Goal: Find specific page/section: Find specific page/section

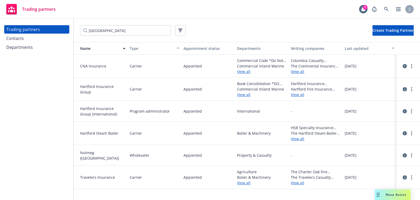
type input "[GEOGRAPHIC_DATA]"
click at [415, 87] on div at bounding box center [408, 89] width 19 height 13
click at [412, 89] on link "more" at bounding box center [412, 89] width 6 height 6
click at [389, 111] on link "View departments" at bounding box center [385, 110] width 59 height 11
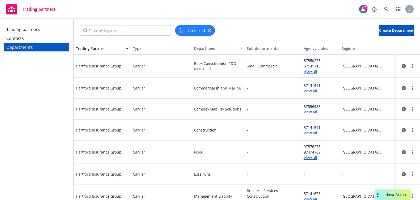
click at [306, 75] on div "57550278 57141713 View all" at bounding box center [321, 66] width 38 height 23
click at [309, 73] on link "View all" at bounding box center [321, 72] width 34 height 6
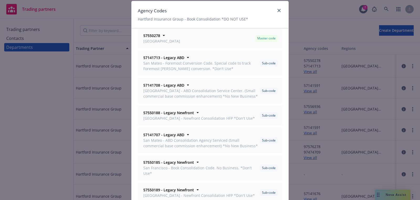
scroll to position [24, 0]
